Goal: Task Accomplishment & Management: Manage account settings

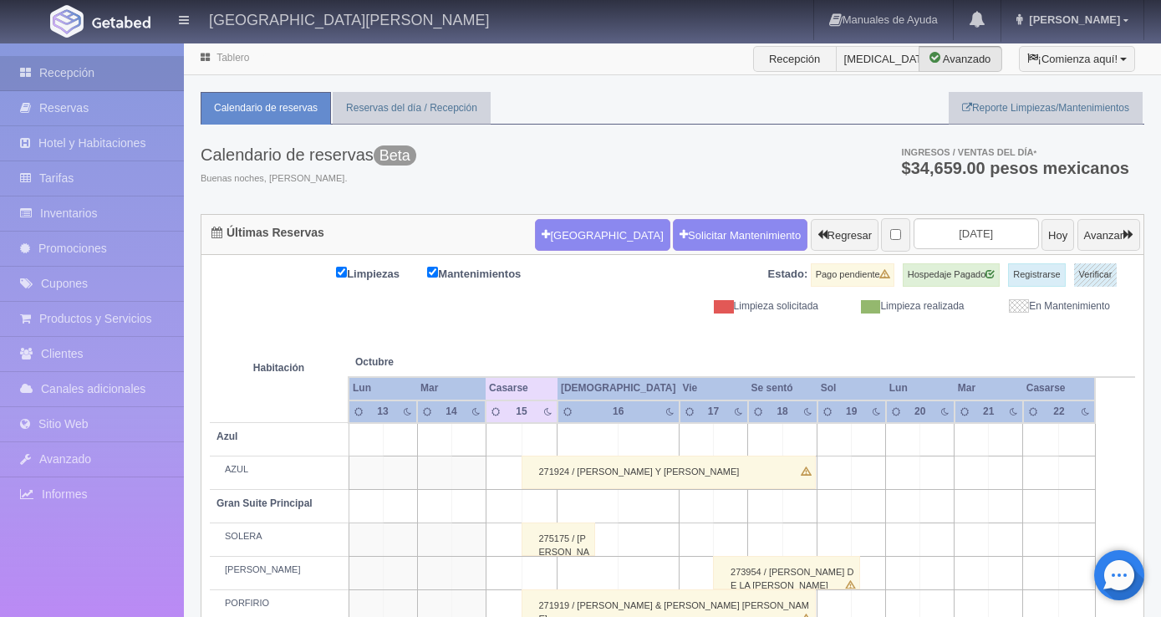
click at [831, 352] on th at bounding box center [800, 345] width 104 height 64
click at [1094, 238] on font "Avanzar" at bounding box center [1103, 235] width 39 height 13
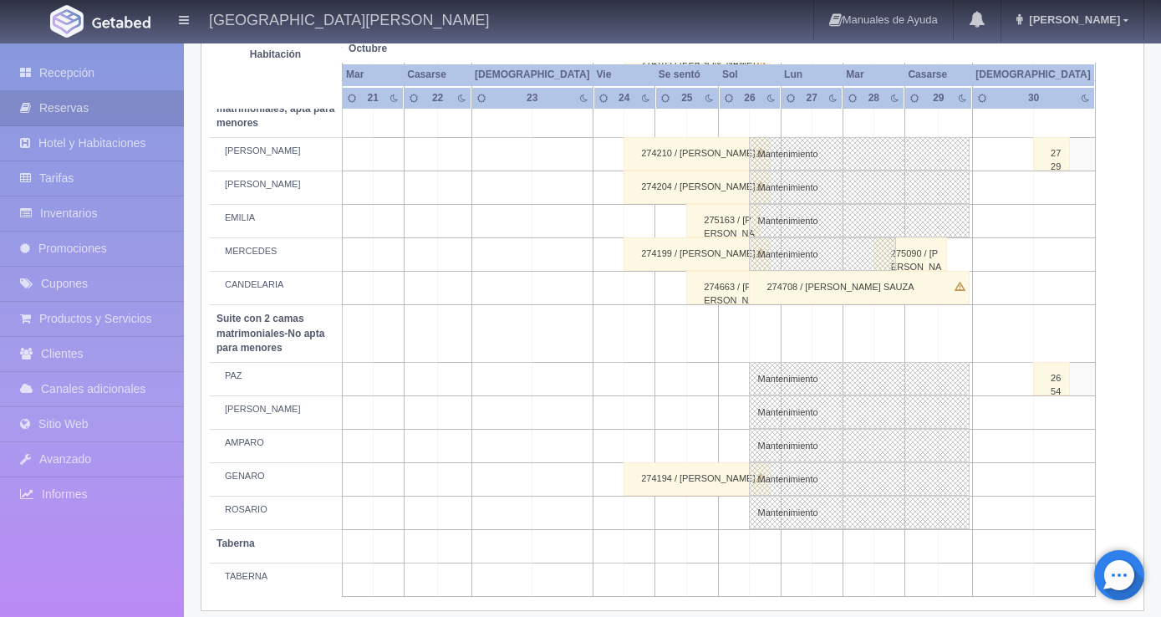
scroll to position [1279, 0]
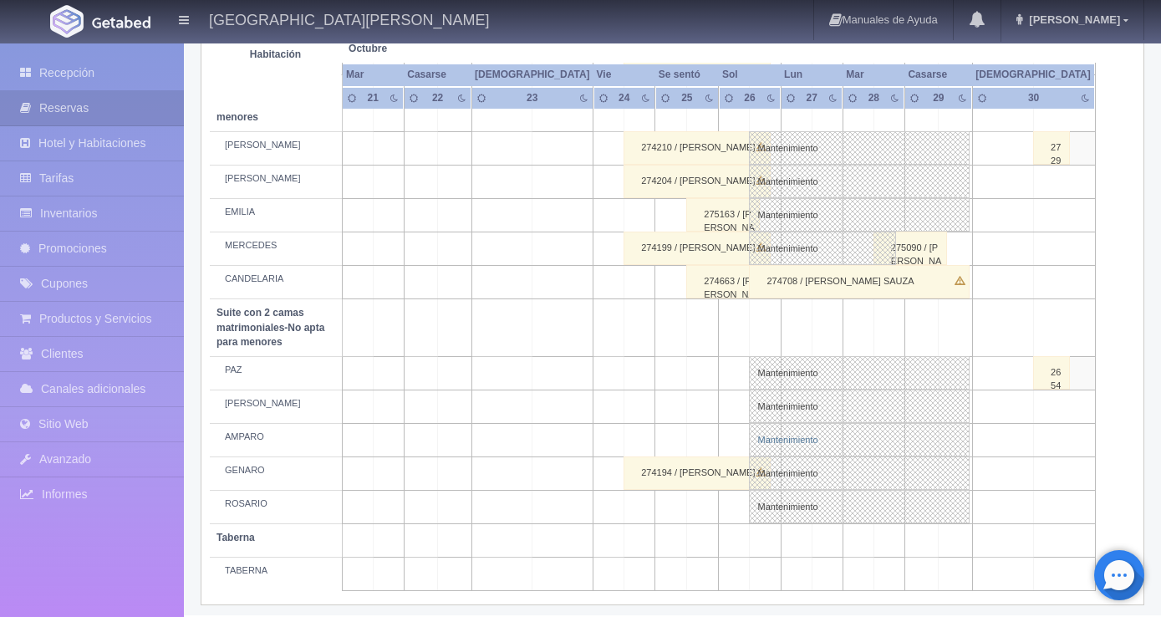
click at [782, 435] on font "Mantenimiento" at bounding box center [787, 440] width 60 height 10
select select "Mantenimiento"
select select "1891_AMPARO"
type input "26-10-2025"
type input "29-10-2025"
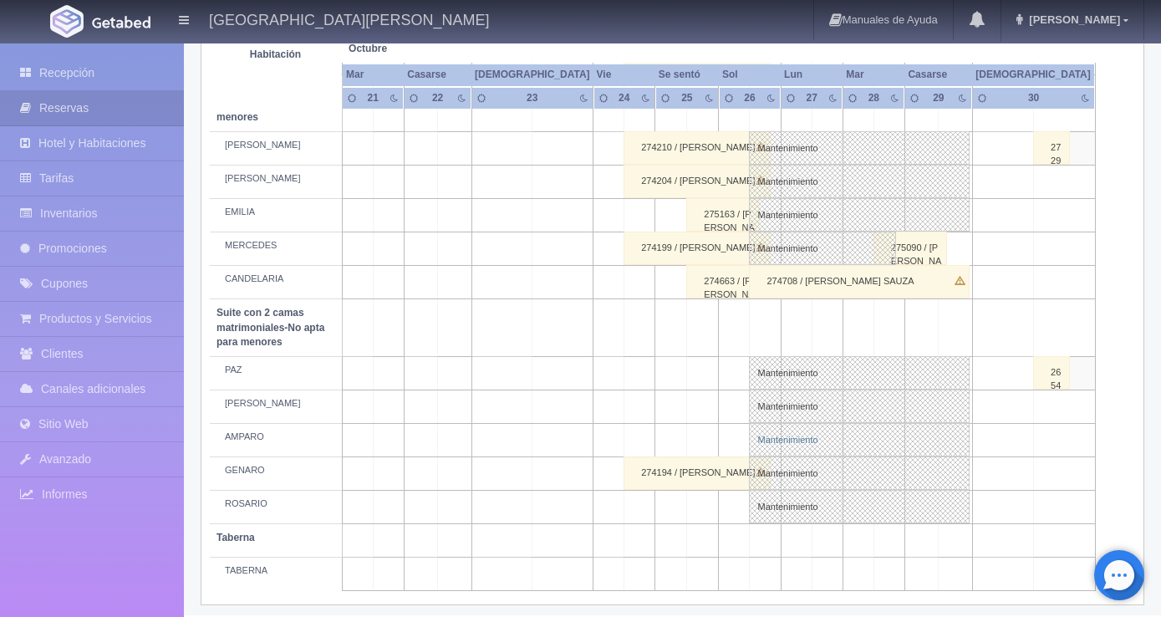
type textarea "BLOQUEO BARTENDERS MB"
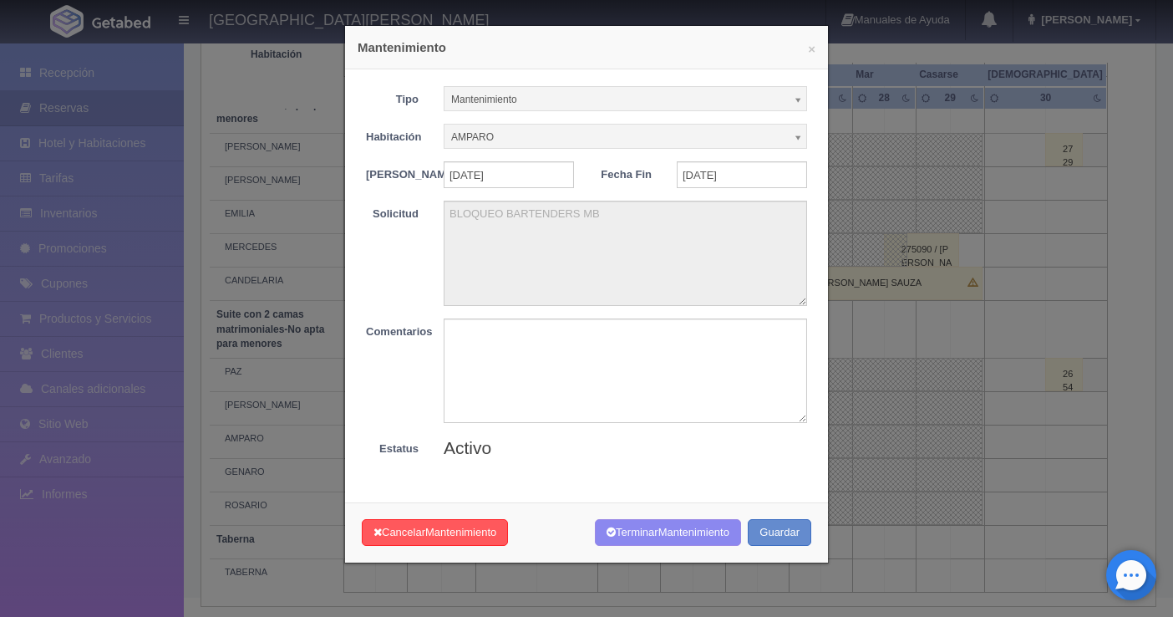
scroll to position [1260, 0]
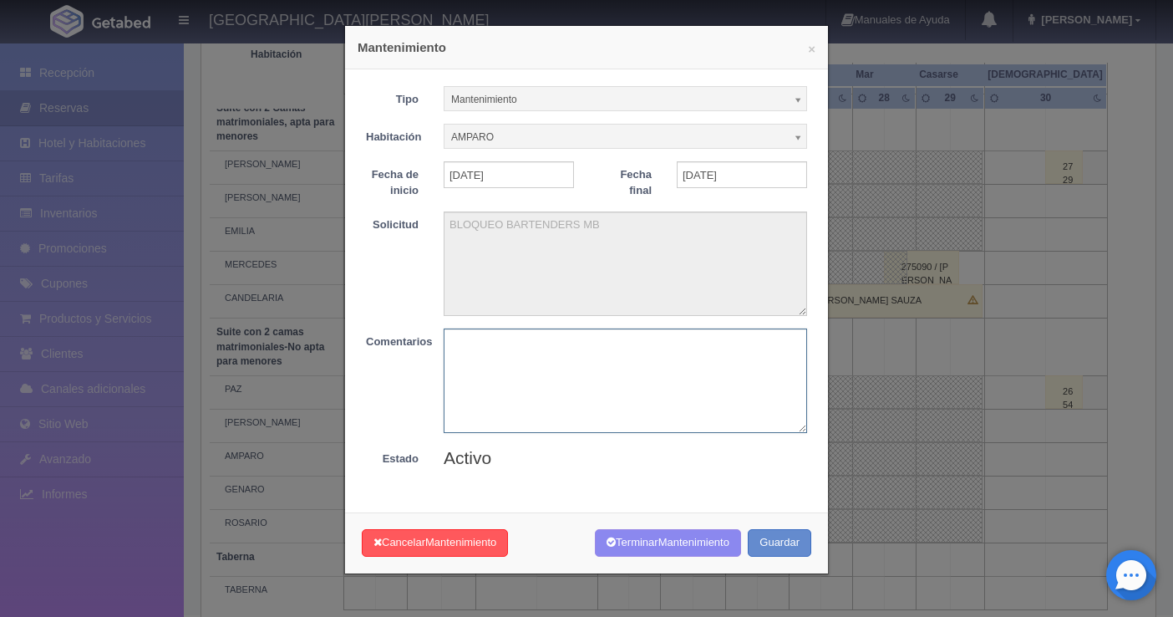
click at [470, 368] on textarea at bounding box center [626, 380] width 364 height 104
type textarea "abrir"
click at [414, 550] on button "Cancelar Mantenimiento" at bounding box center [435, 543] width 146 height 28
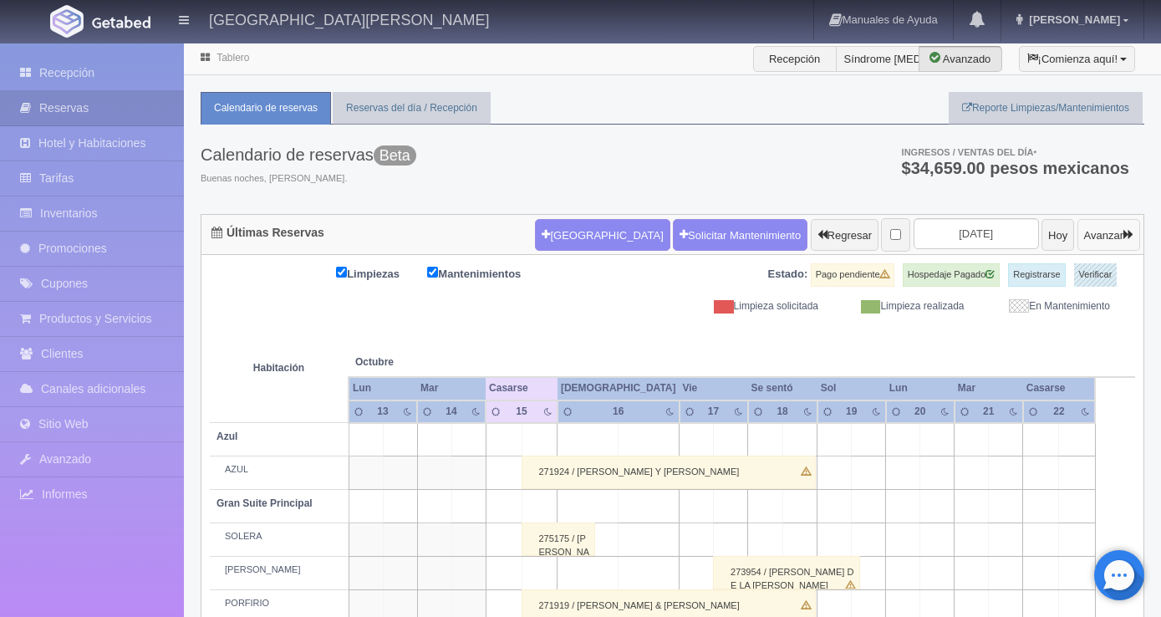
click at [1098, 216] on div "Nueva Reserva Solicitar Mantenimiento Regresar 2025-10-15 Hoy Avanzar" at bounding box center [837, 234] width 613 height 43
click at [1104, 231] on font "Avanzar" at bounding box center [1103, 235] width 39 height 13
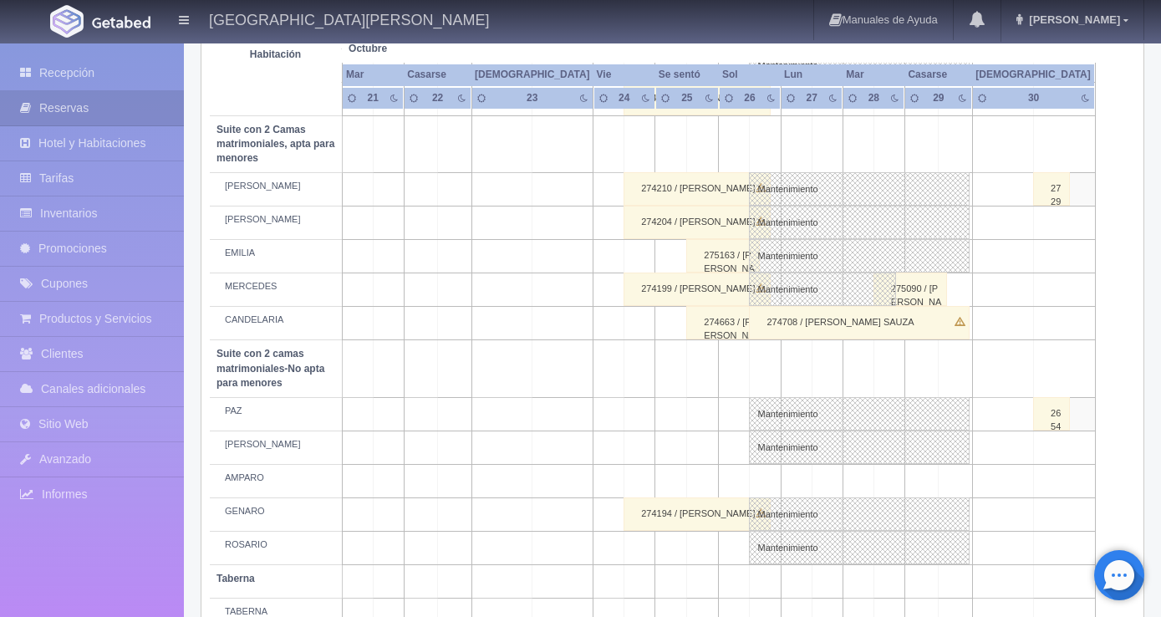
scroll to position [1279, 0]
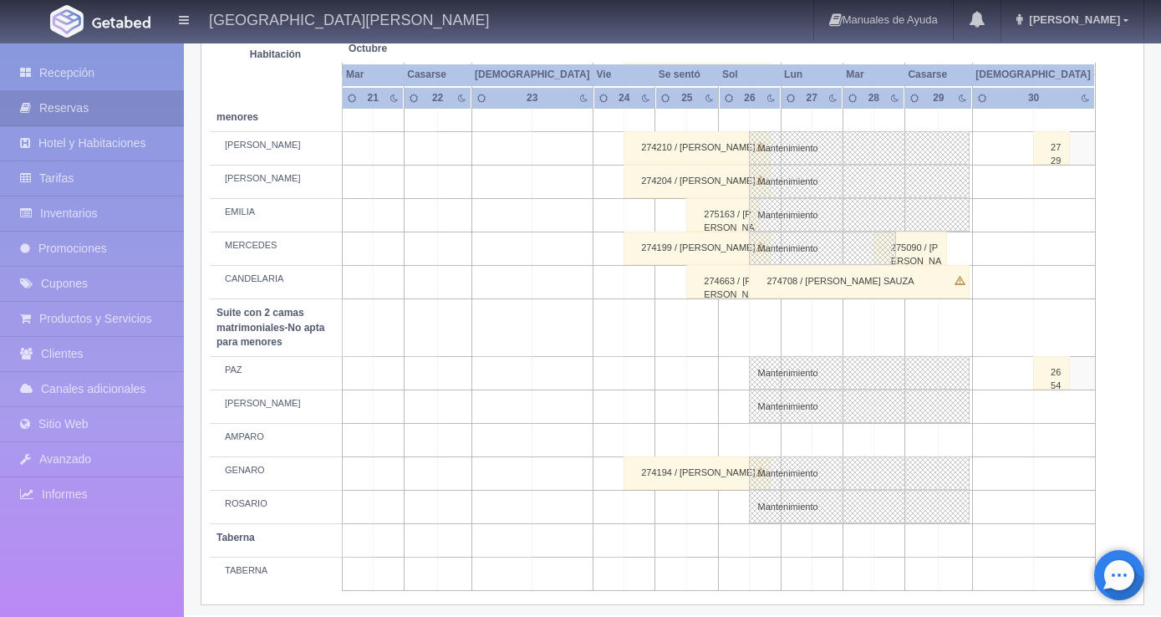
click at [715, 209] on font "275163 / JUAN DIEGO RAMOS" at bounding box center [729, 233] width 51 height 49
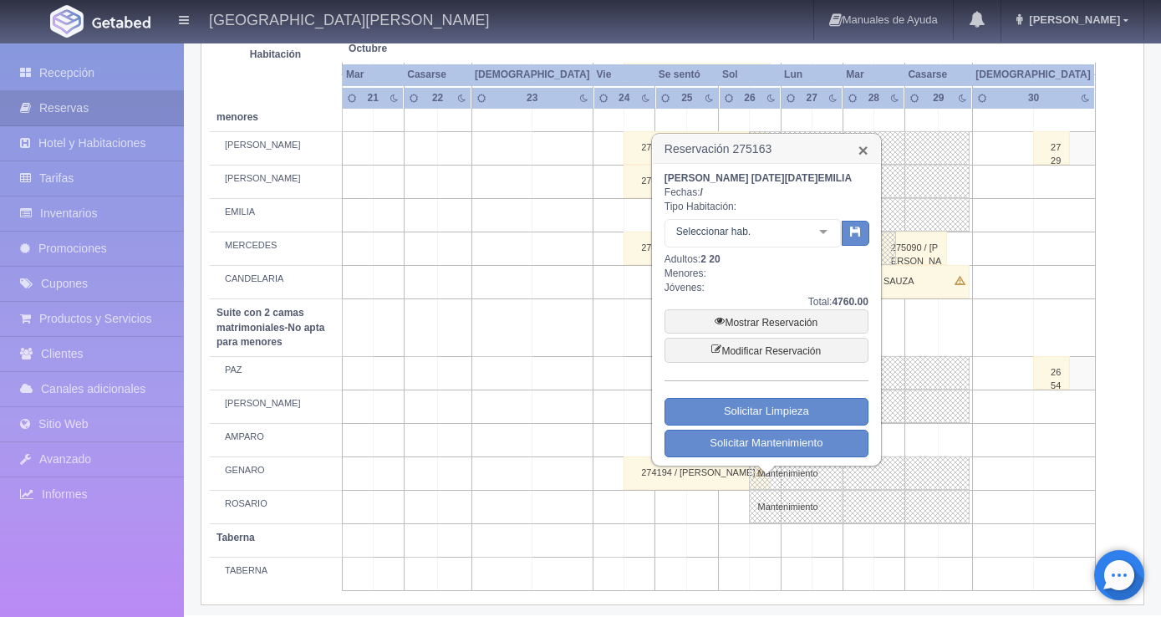
click at [868, 145] on font "×" at bounding box center [863, 149] width 10 height 19
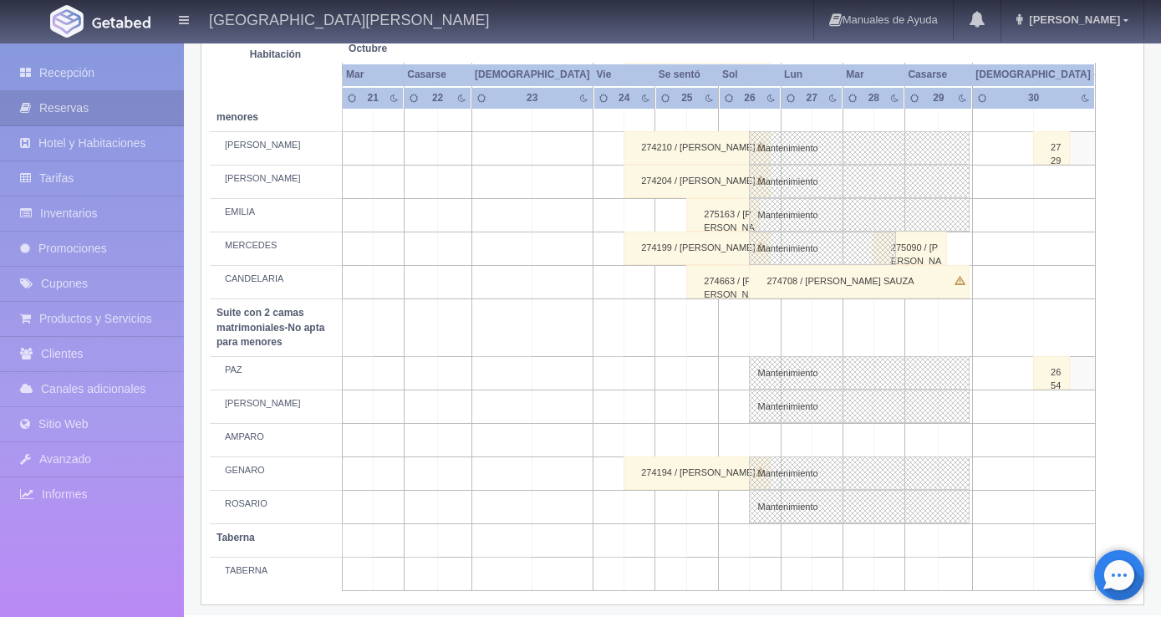
drag, startPoint x: 701, startPoint y: 424, endPoint x: 738, endPoint y: 439, distance: 39.7
click at [702, 424] on td at bounding box center [703, 439] width 32 height 33
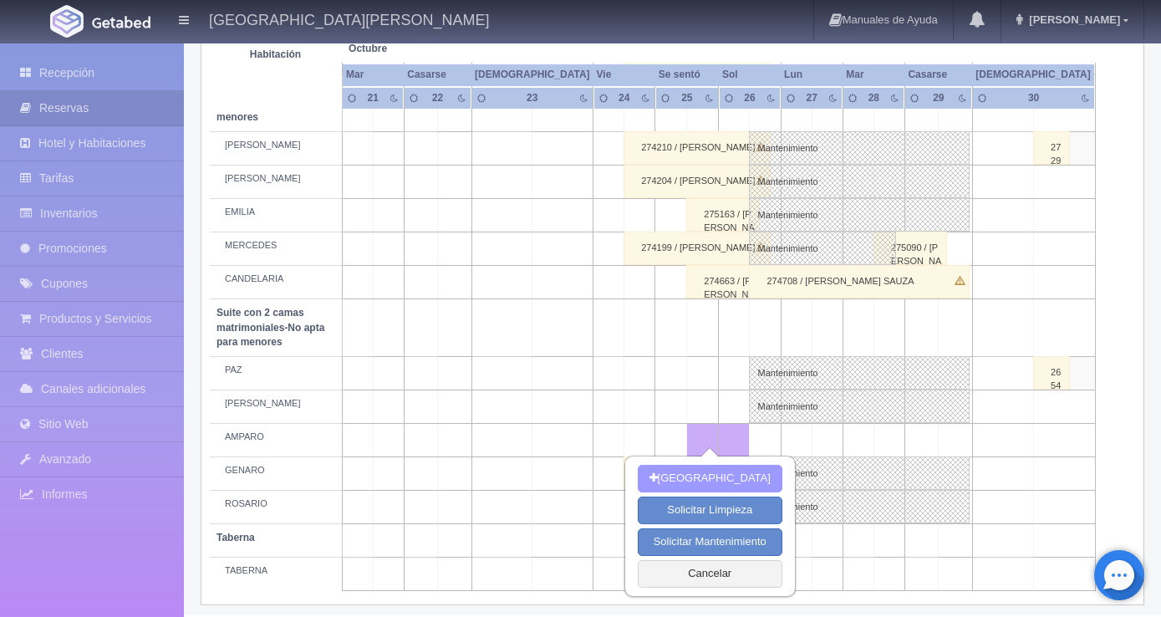
click at [715, 479] on font "[GEOGRAPHIC_DATA]" at bounding box center [714, 478] width 113 height 13
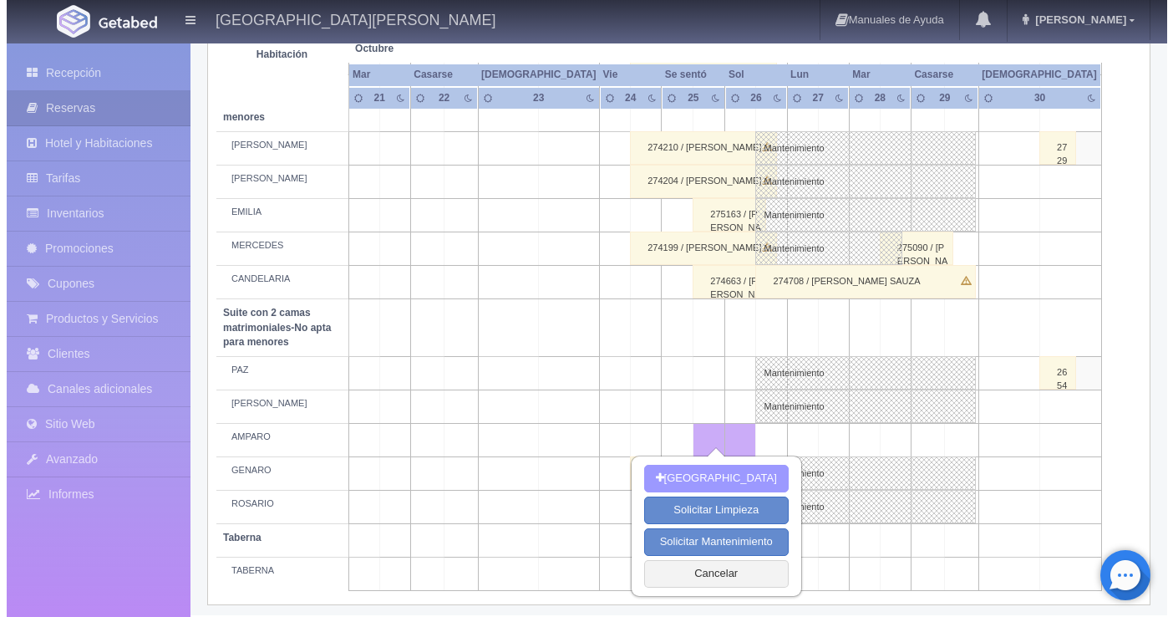
scroll to position [1260, 0]
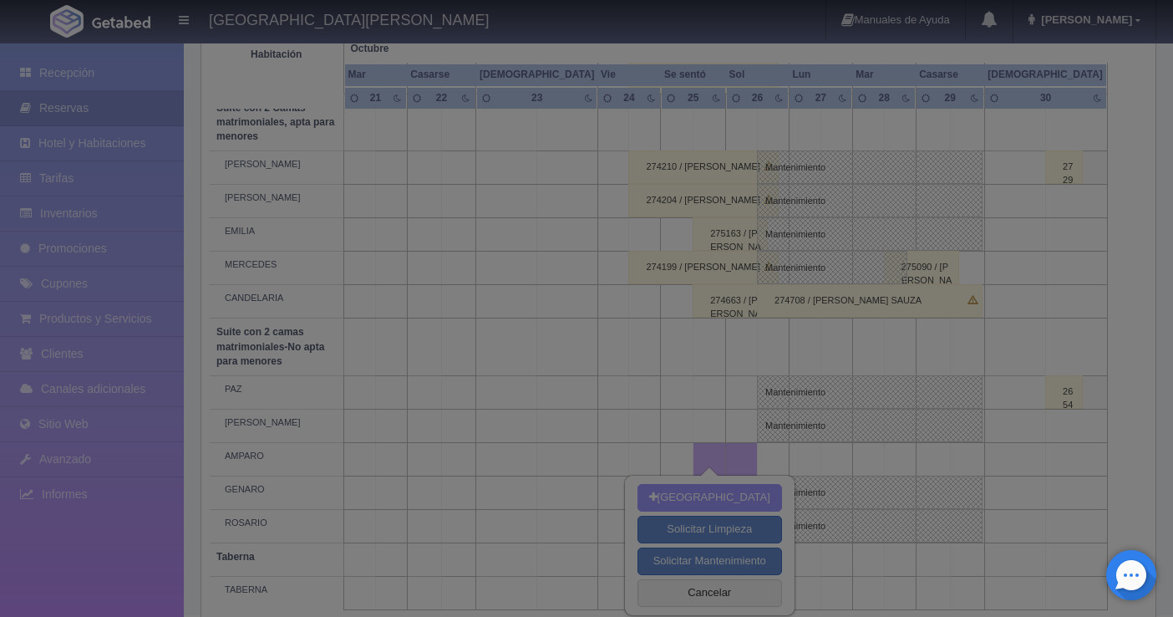
checkbox input "false"
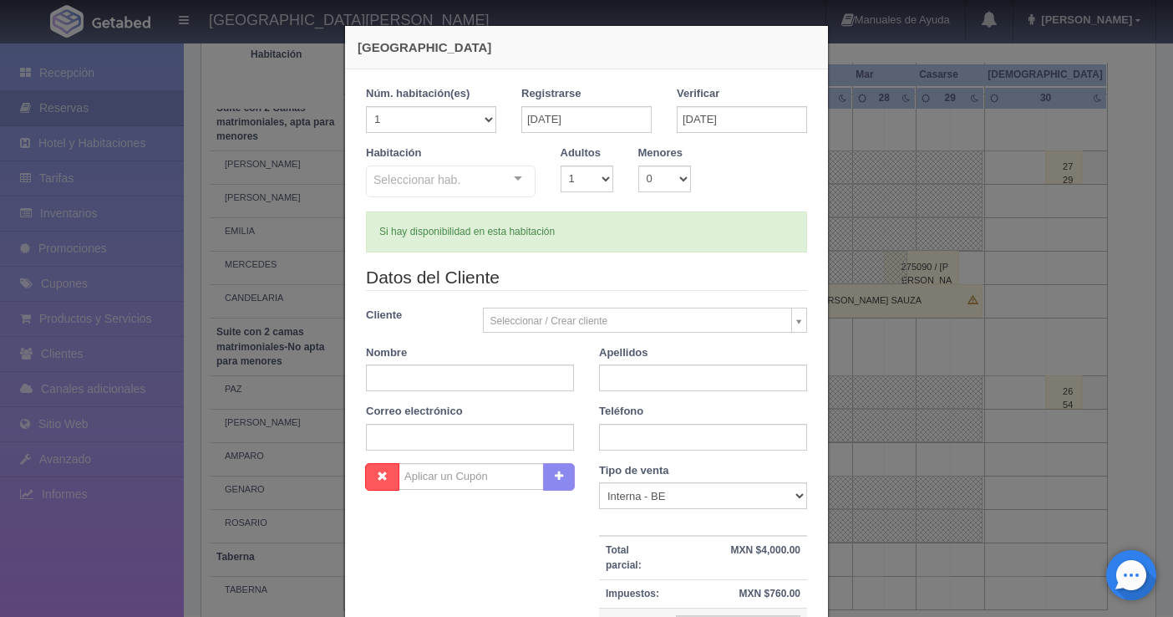
checkbox input "false"
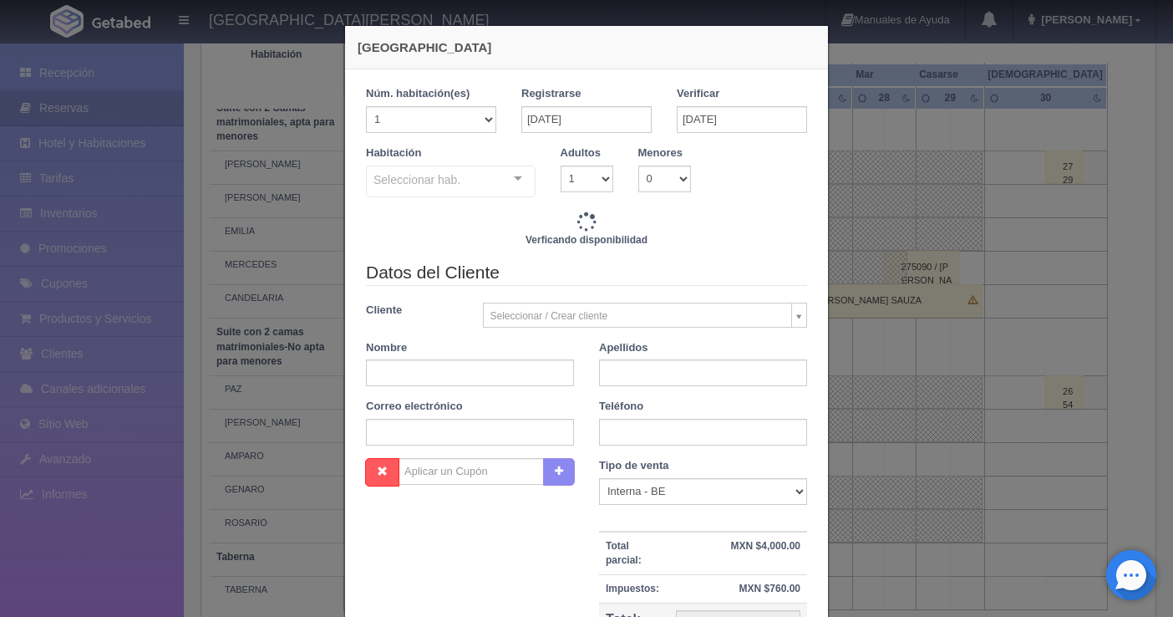
type input "4760.00"
checkbox input "false"
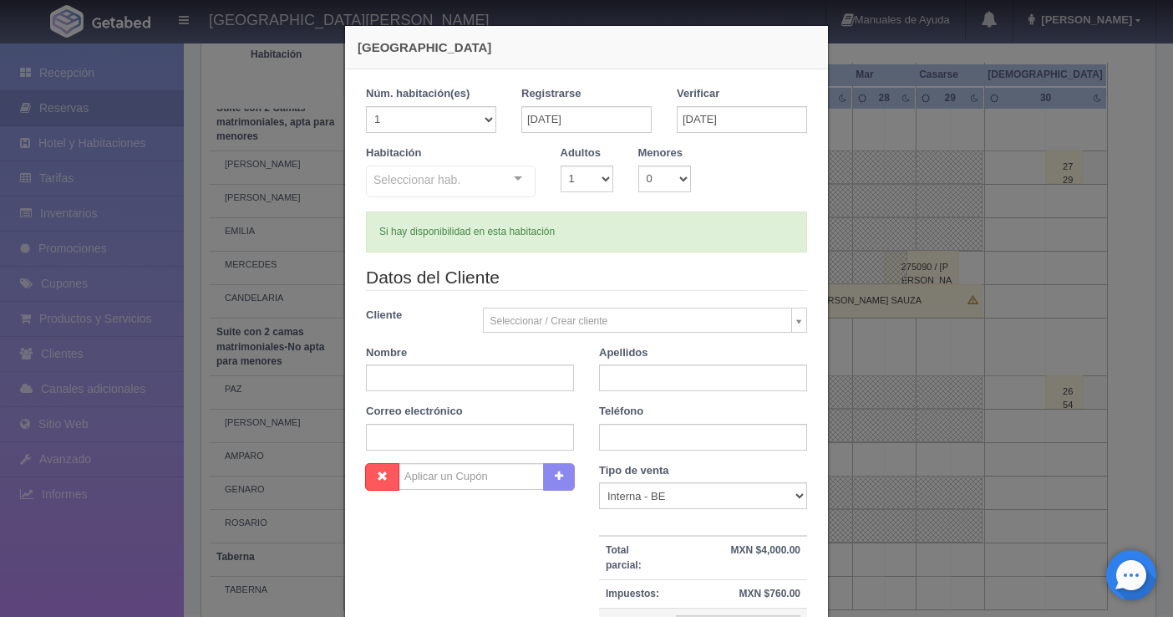
click at [503, 172] on div "Seleccionar hab. Suite con 2 camas matrimoniales-No apta para menores Suite con…" at bounding box center [451, 181] width 170 height 33
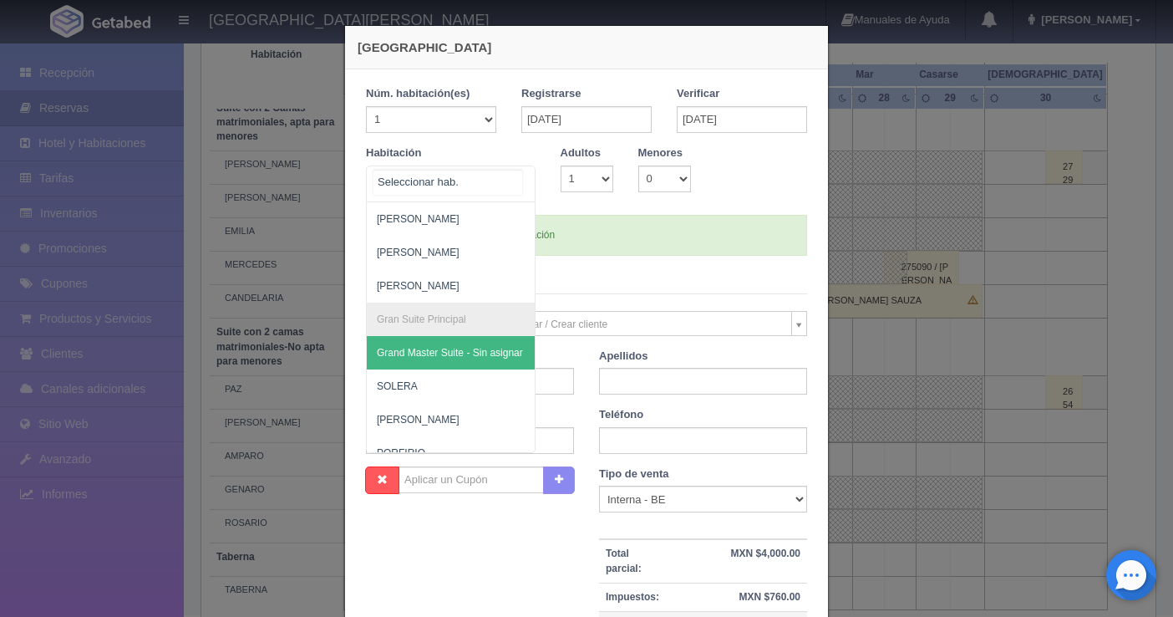
scroll to position [251, 0]
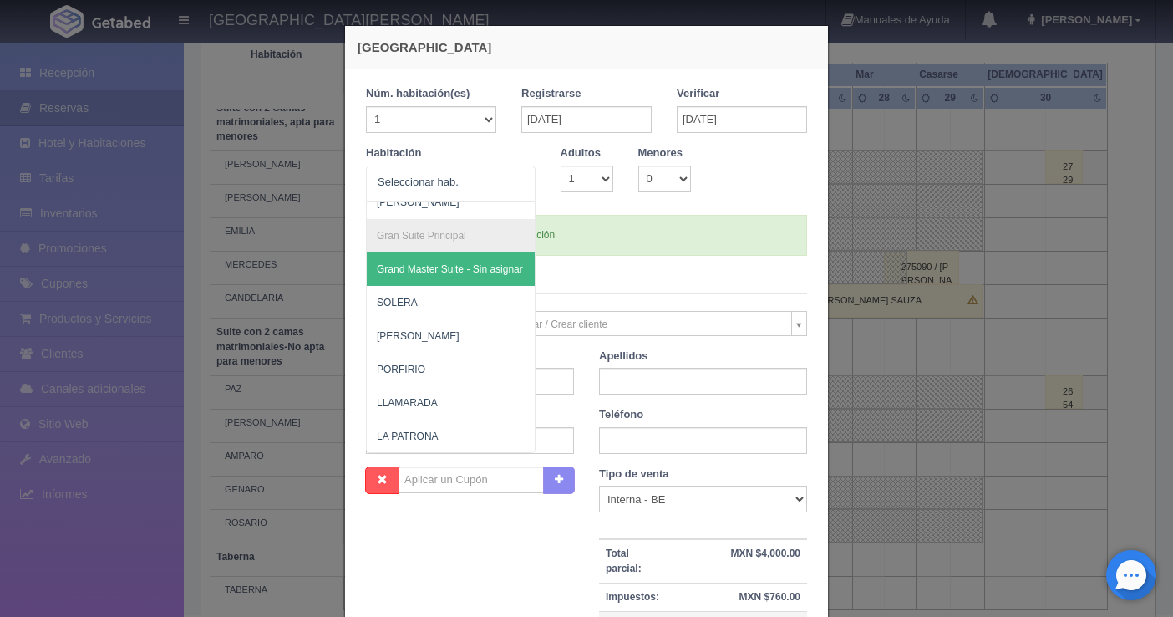
click at [607, 274] on legend "Datos del Cliente" at bounding box center [586, 281] width 441 height 26
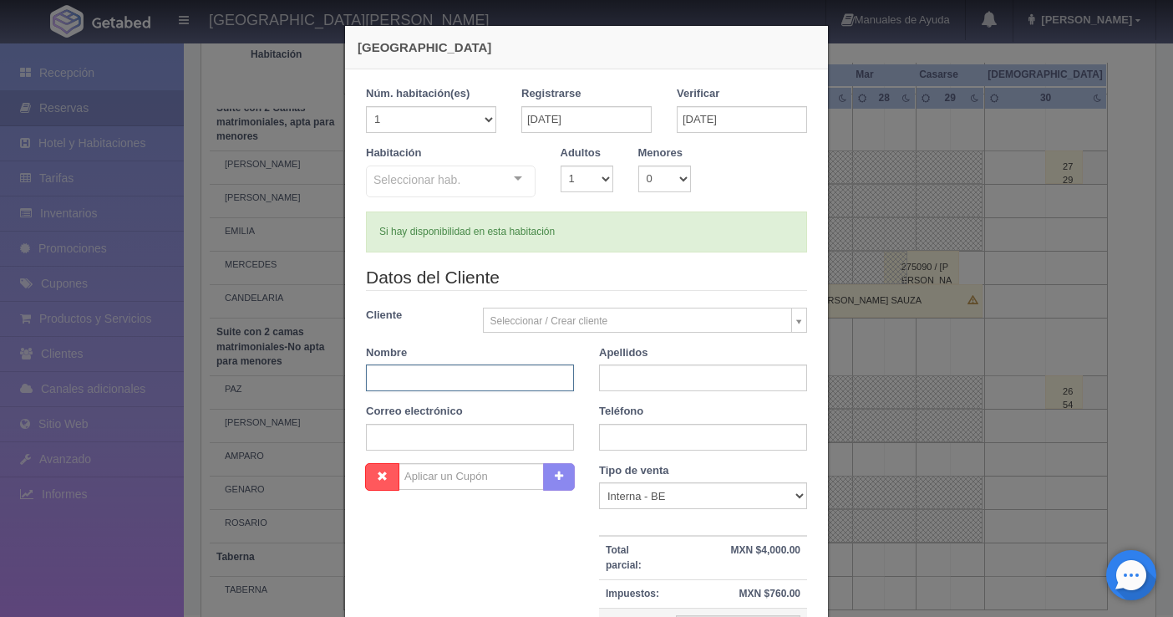
click at [427, 374] on input "text" at bounding box center [470, 377] width 208 height 27
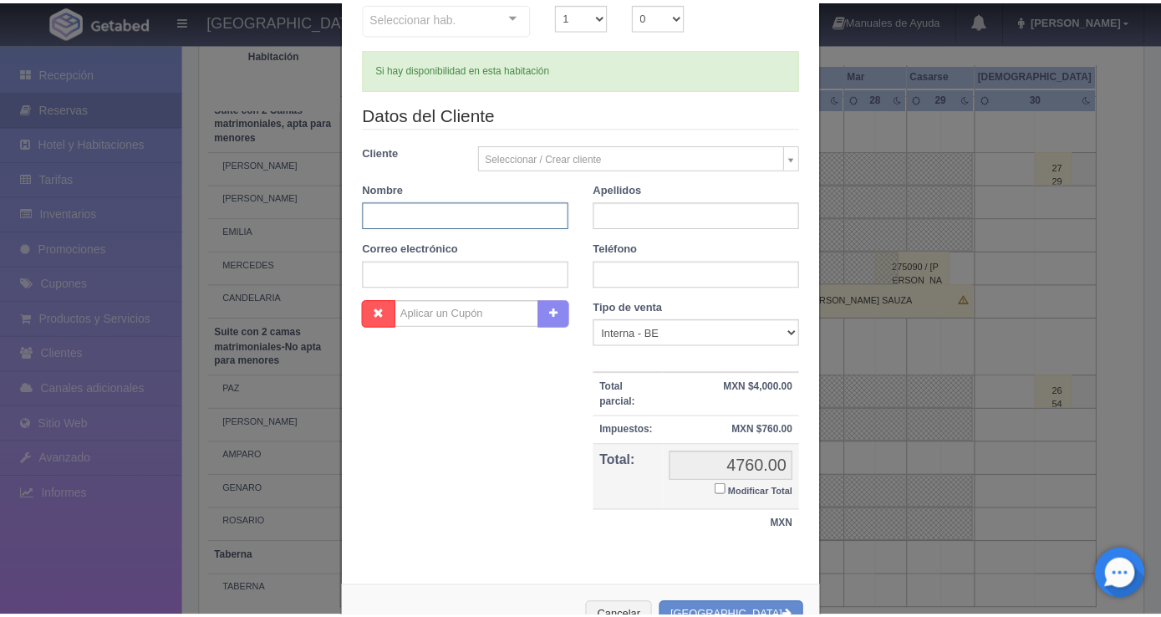
scroll to position [220, 0]
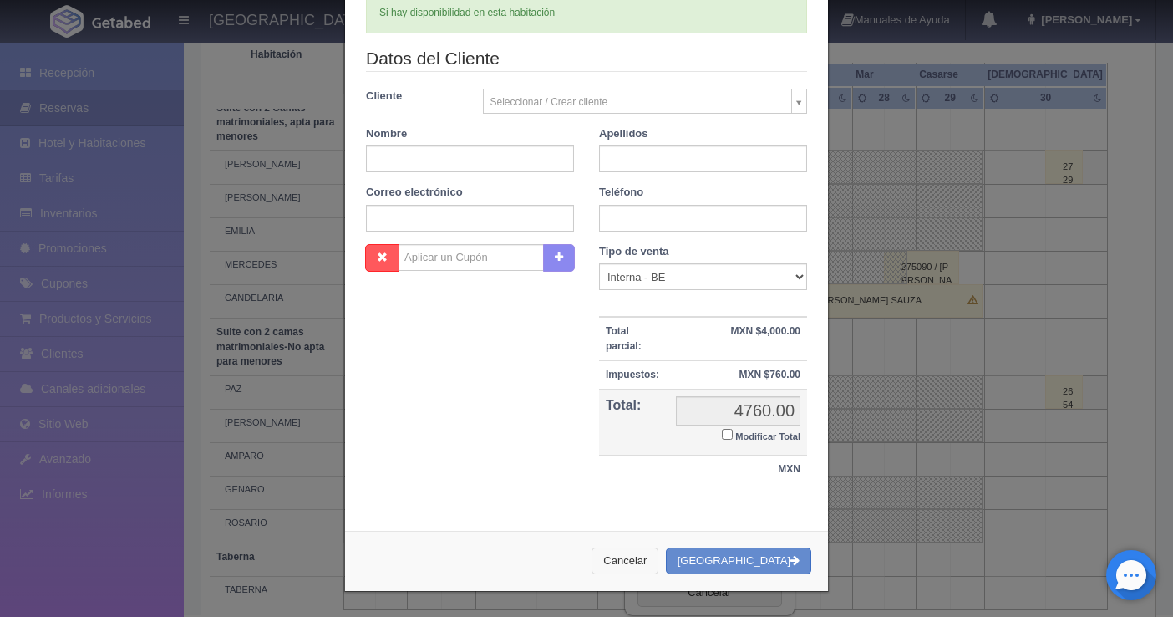
click at [648, 550] on button "Cancelar" at bounding box center [625, 561] width 67 height 28
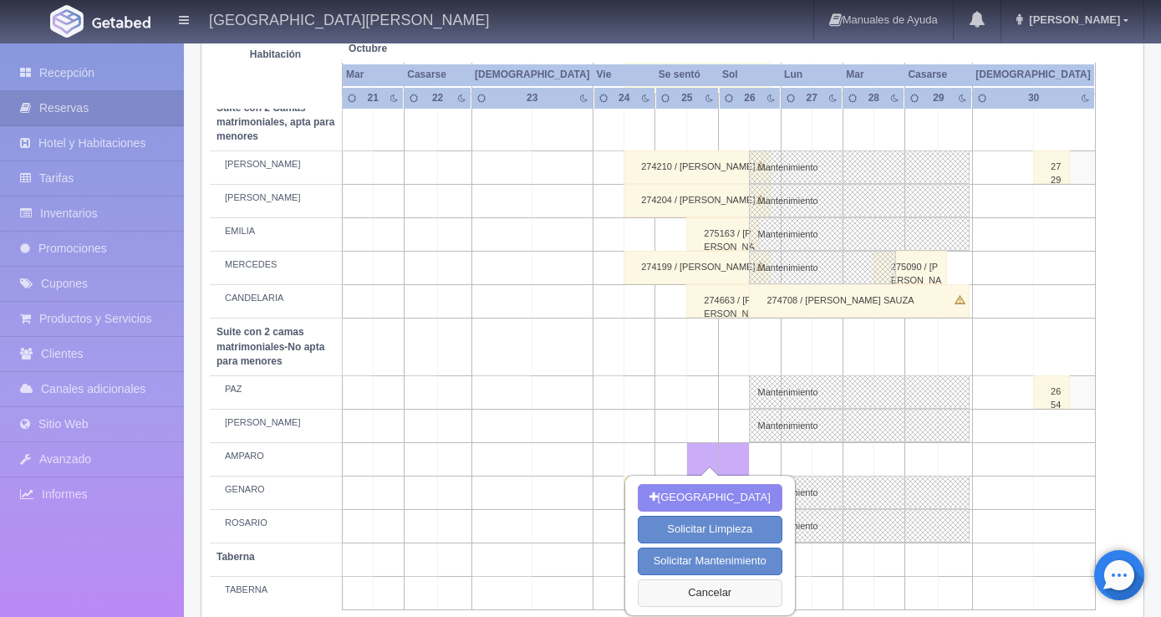
click at [688, 593] on font "Cancelar" at bounding box center [709, 592] width 43 height 13
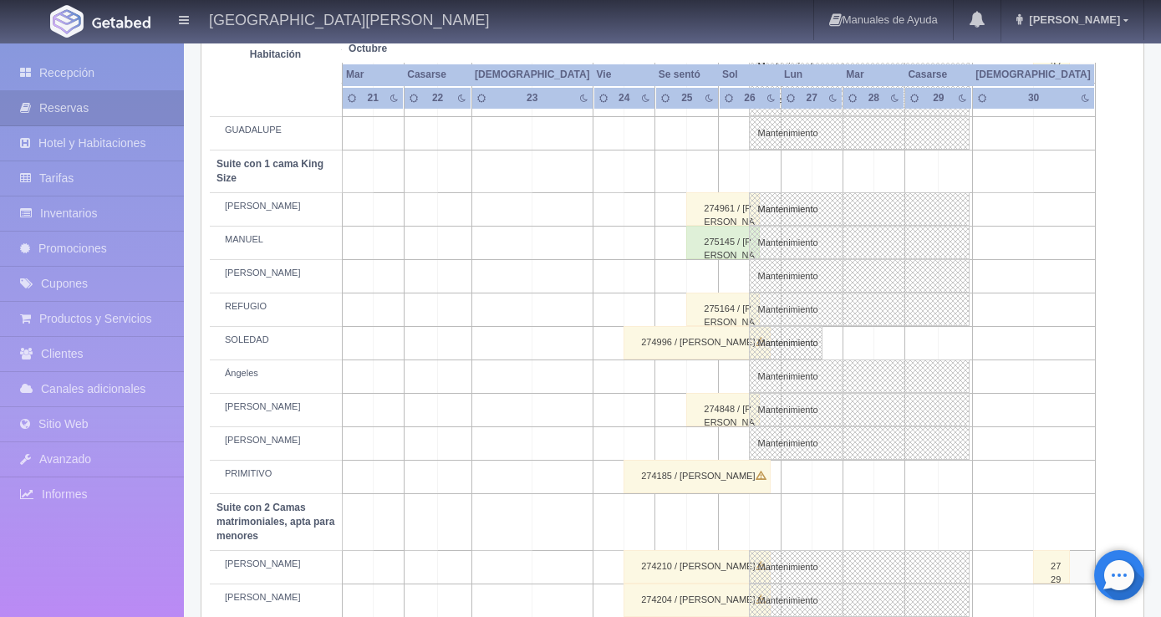
scroll to position [842, 0]
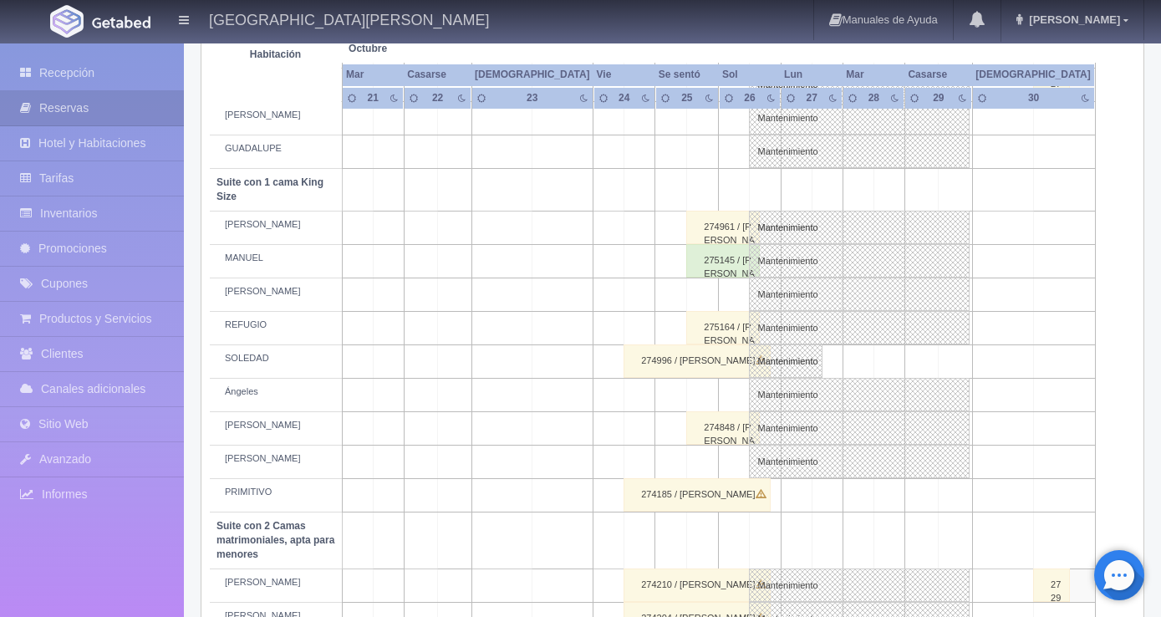
click at [721, 325] on font "275164 / [PERSON_NAME]" at bounding box center [729, 340] width 51 height 36
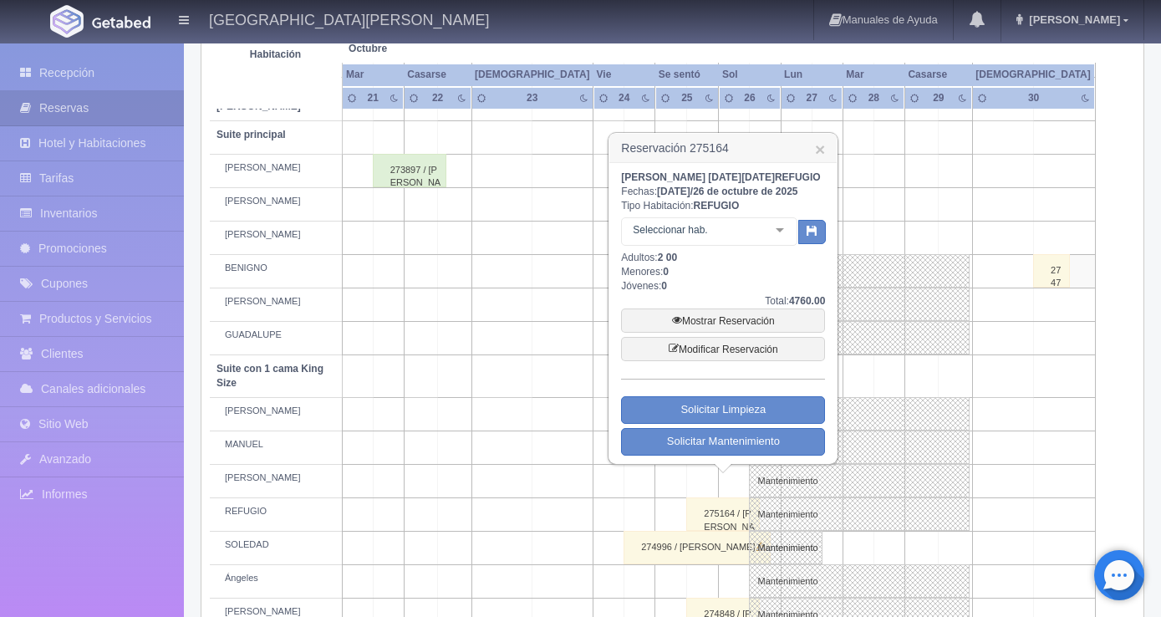
scroll to position [674, 0]
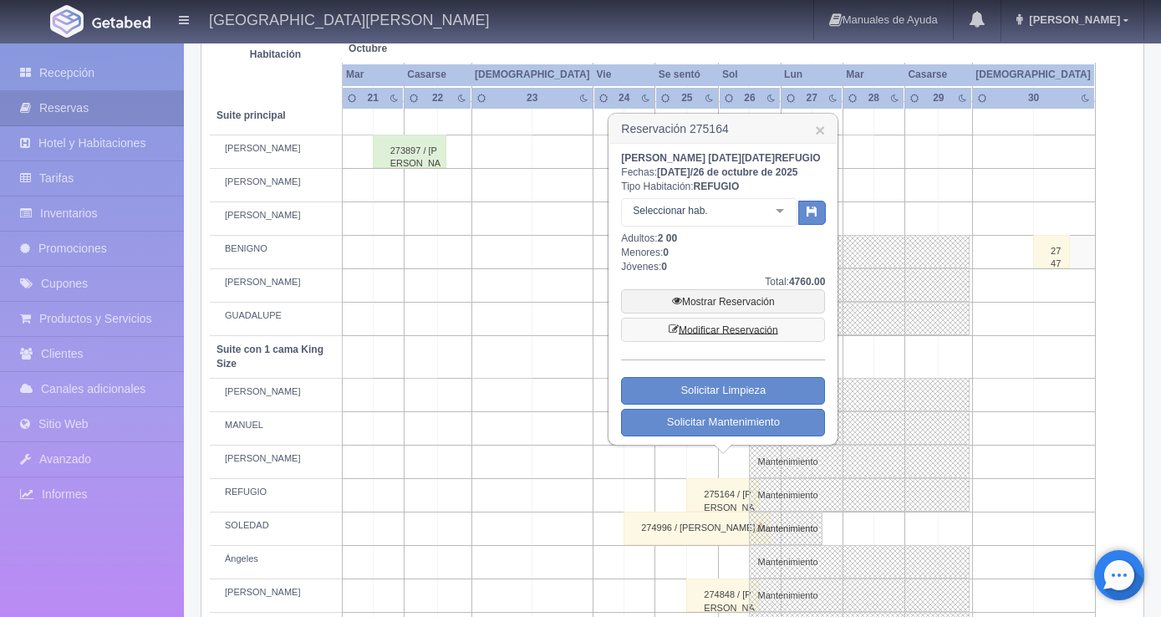
click at [729, 336] on font "Modificar Reservación" at bounding box center [728, 330] width 99 height 12
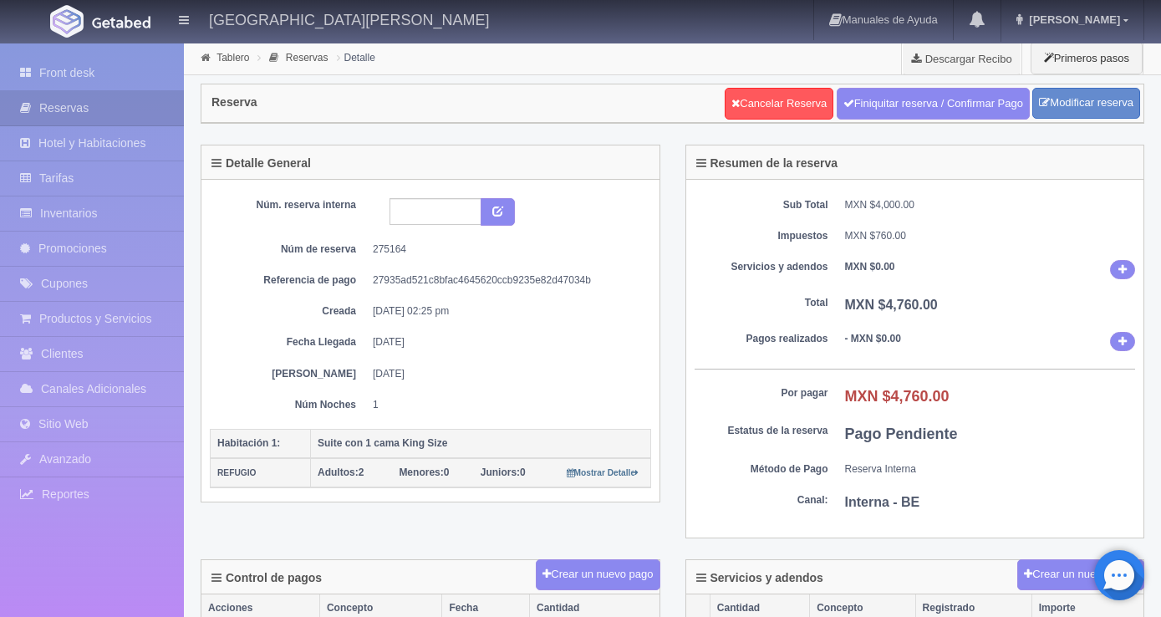
select select "2"
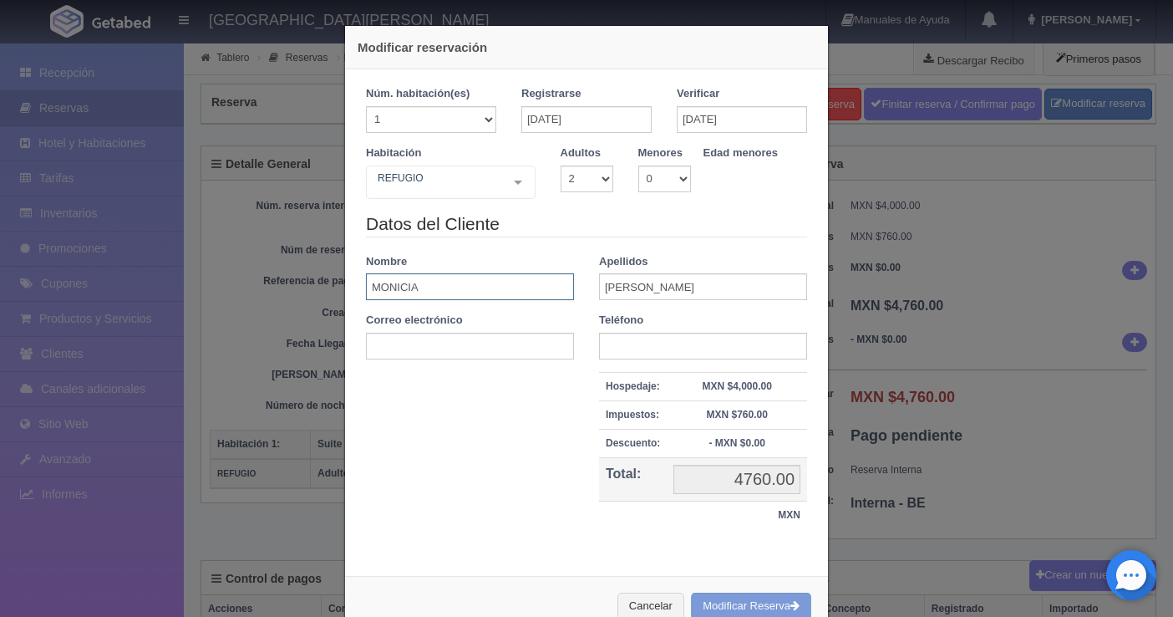
click at [430, 292] on input "MONICIA" at bounding box center [470, 286] width 208 height 27
drag, startPoint x: 430, startPoint y: 282, endPoint x: 306, endPoint y: 272, distance: 124.1
click at [308, 272] on div "Modificar reservación Núm. habitación(es) 1 2 3 4 5 6 7 8 9 10 11 12 13 14 15 1…" at bounding box center [586, 308] width 1173 height 617
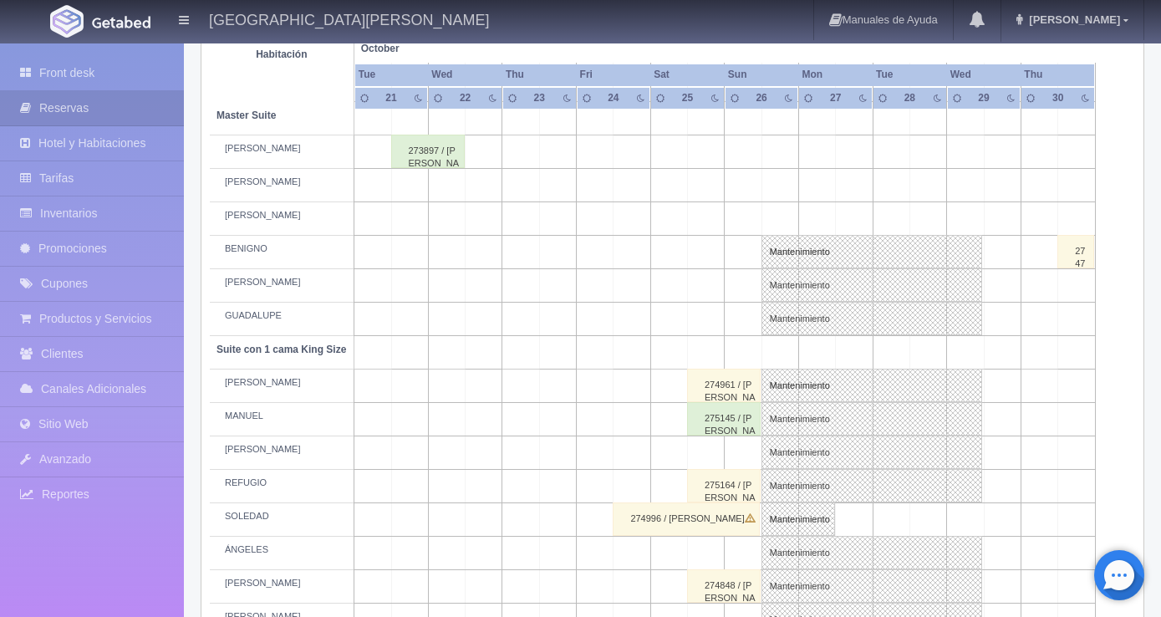
scroll to position [674, 0]
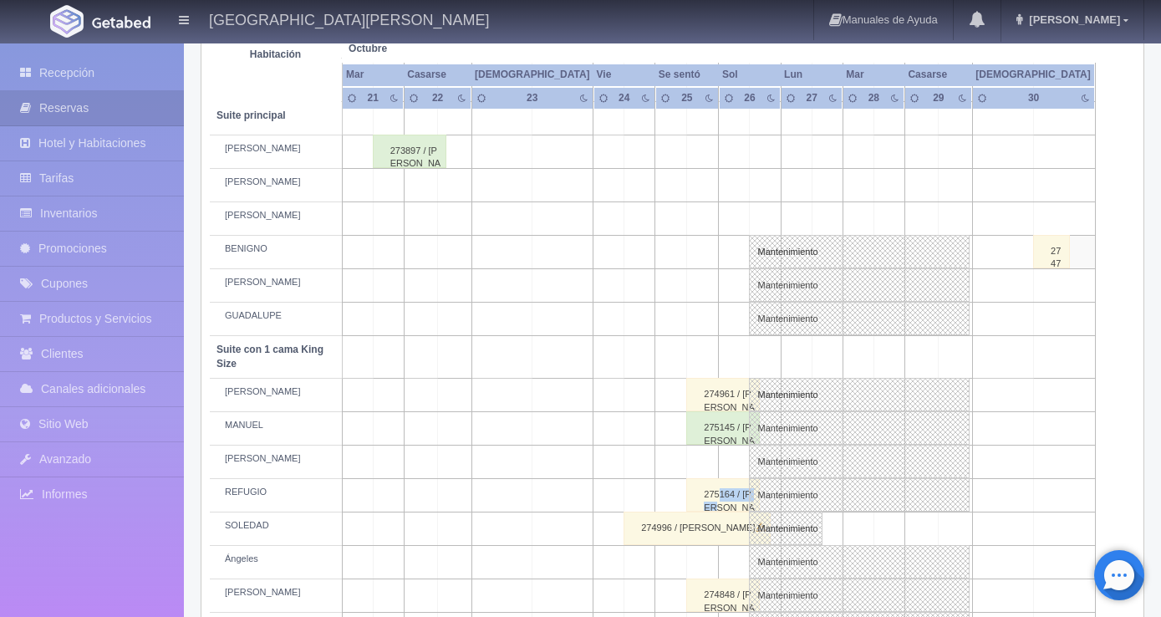
click at [720, 491] on div "275164 / [PERSON_NAME]" at bounding box center [723, 494] width 74 height 33
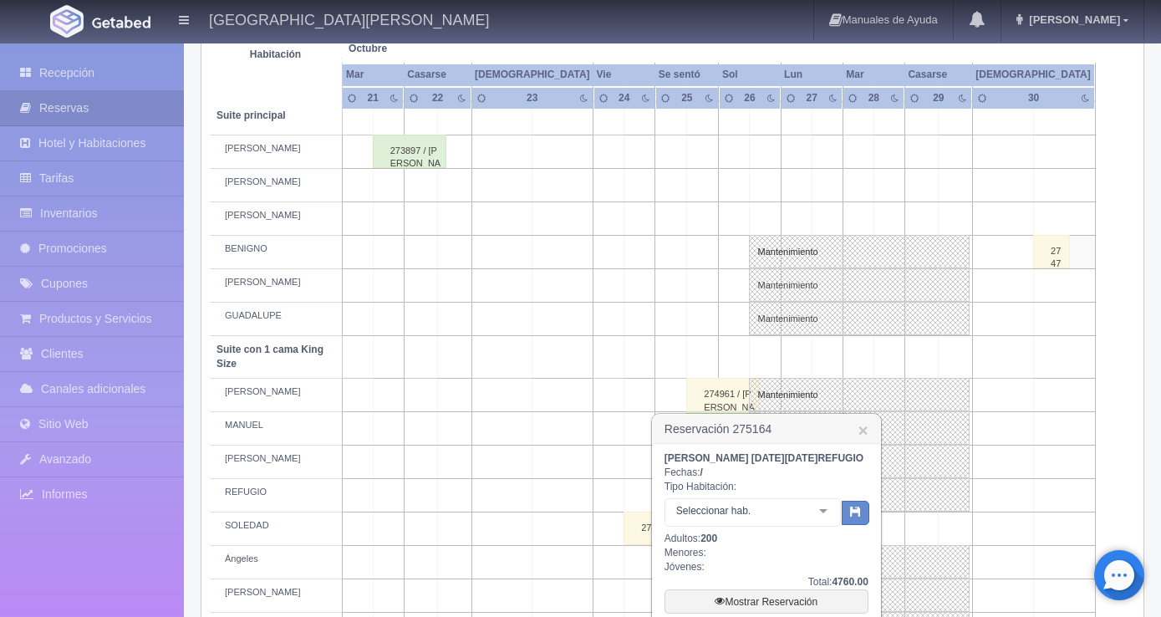
scroll to position [925, 0]
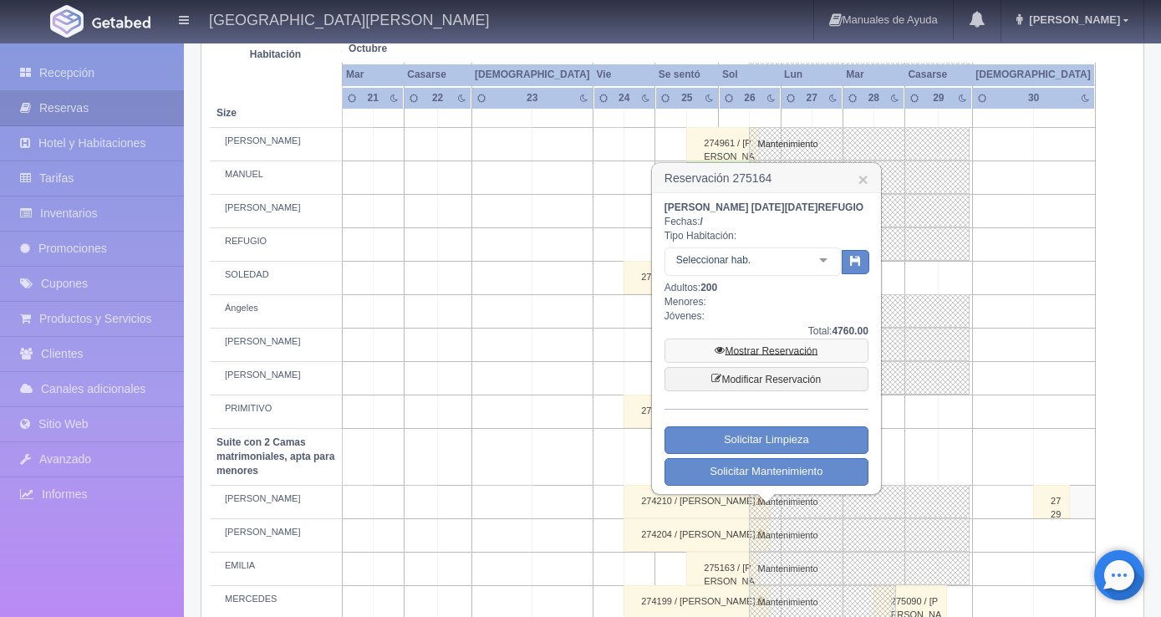
click at [761, 357] on font "Mostrar Reservación" at bounding box center [771, 351] width 93 height 12
